Goal: Task Accomplishment & Management: Use online tool/utility

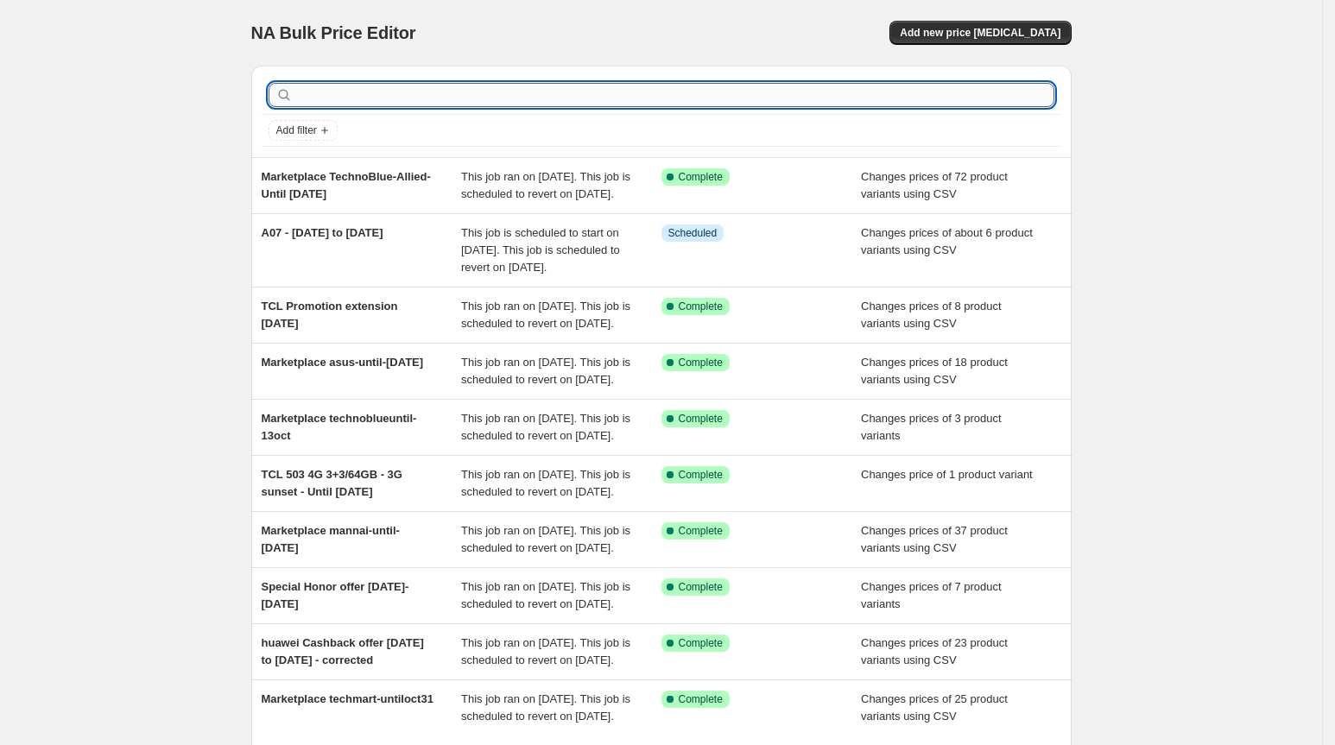
click at [378, 93] on input "text" at bounding box center [675, 95] width 758 height 24
paste input "IT-042948"
type input "IT-042948"
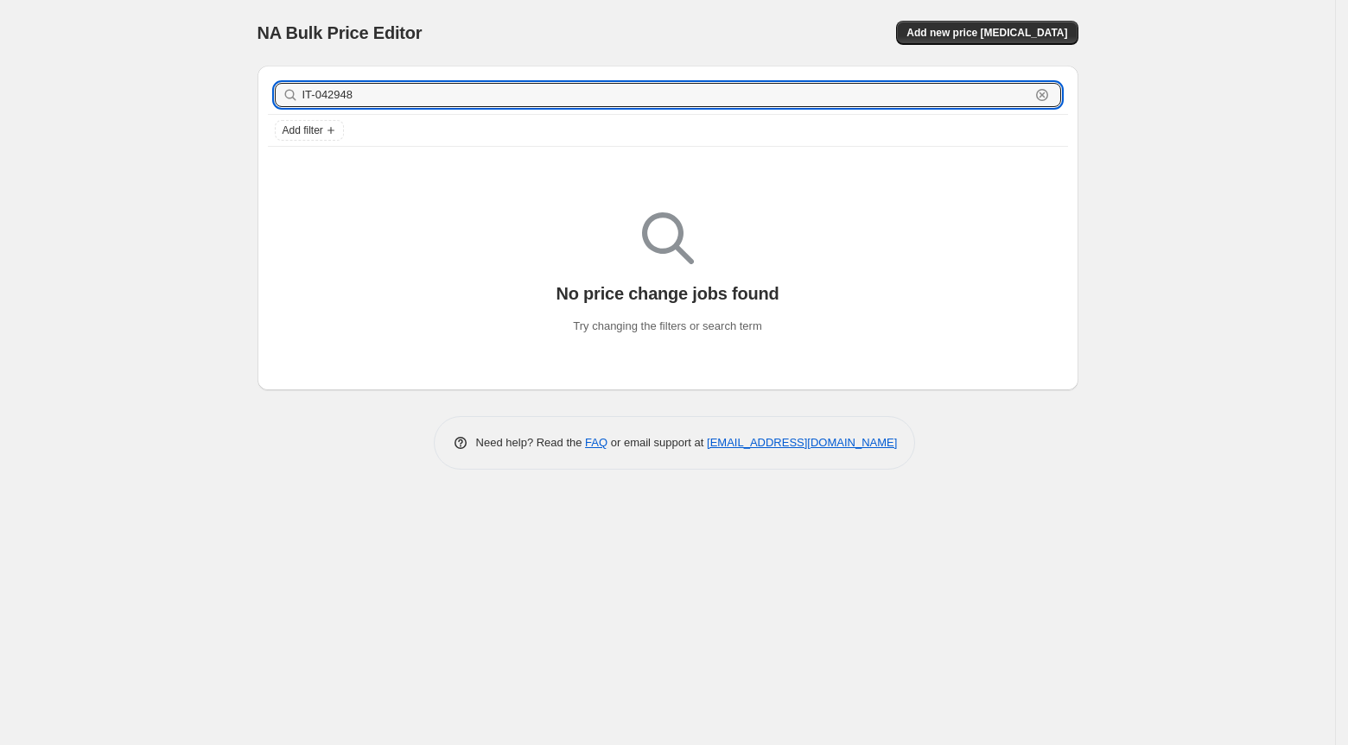
drag, startPoint x: 412, startPoint y: 98, endPoint x: 253, endPoint y: 102, distance: 159.0
click at [253, 102] on div "IT-042948 Clear Add filter No price change jobs found Try changing the filters …" at bounding box center [661, 221] width 834 height 339
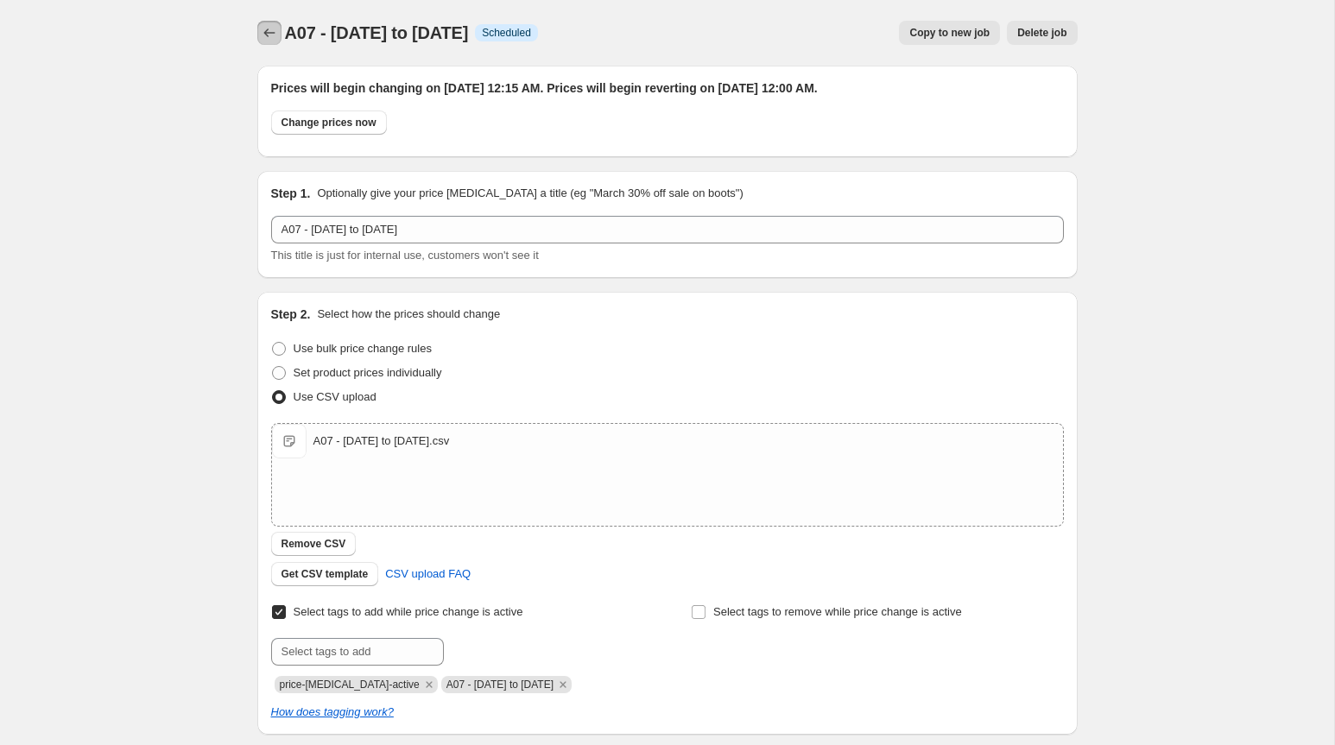
click at [273, 32] on icon "Price change jobs" at bounding box center [269, 32] width 17 height 17
